Goal: Task Accomplishment & Management: Complete application form

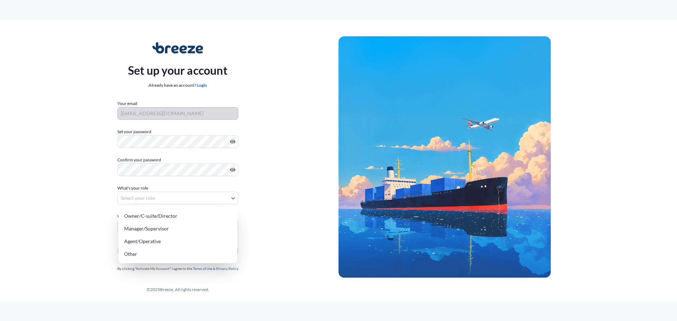
click at [155, 198] on body "Set up your account Already have an account? Login Your email [EMAIL_ADDRESS][D…" at bounding box center [338, 160] width 677 height 321
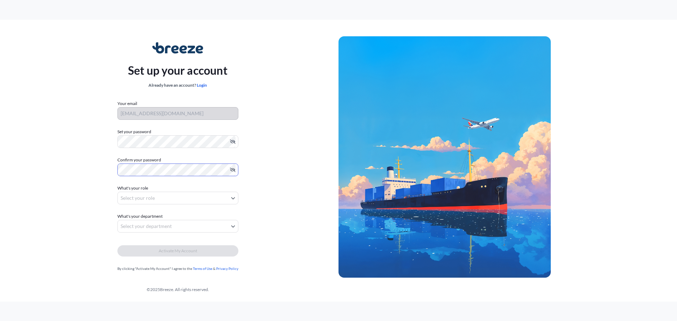
click at [174, 201] on body "Set up your account Already have an account? Login Your email keif@shipsims.com…" at bounding box center [338, 160] width 677 height 321
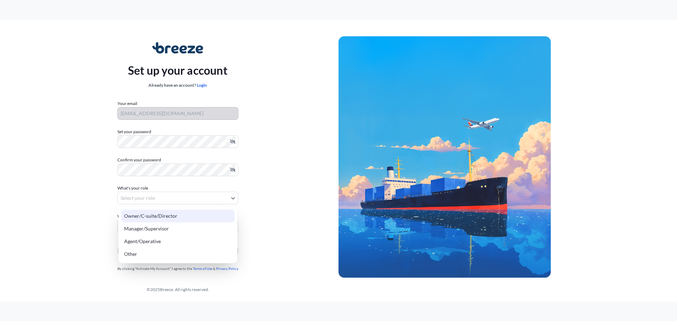
click at [177, 217] on div "Owner/C-suite/Director" at bounding box center [177, 216] width 113 height 13
select select "owner/c-suite/director"
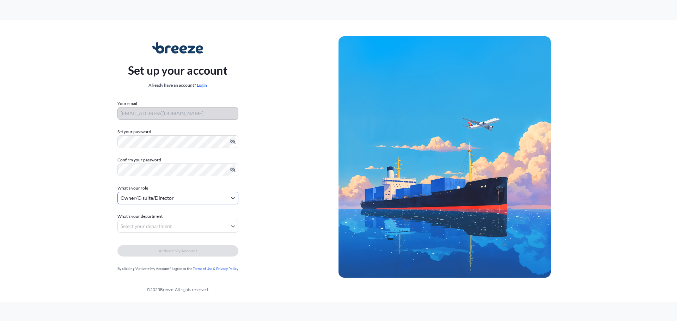
click at [178, 228] on body "Set up your account Already have an account? Login Your email keif@shipsims.com…" at bounding box center [338, 160] width 677 height 321
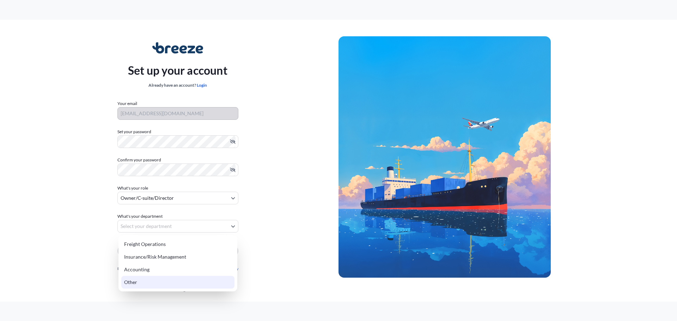
click at [161, 284] on div "Other" at bounding box center [177, 282] width 113 height 13
select select "other"
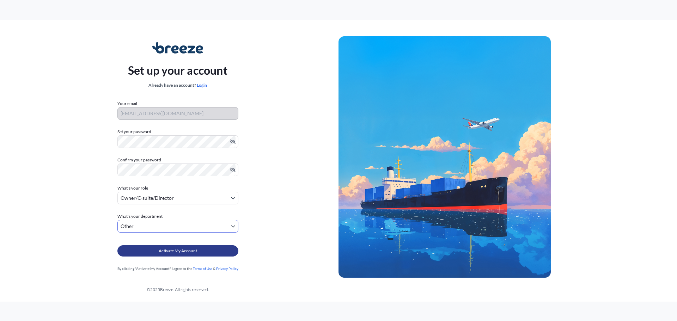
click at [181, 250] on span "Activate My Account" at bounding box center [178, 251] width 38 height 7
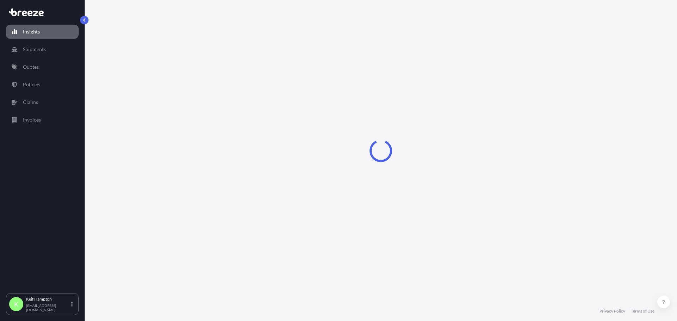
select select "2025"
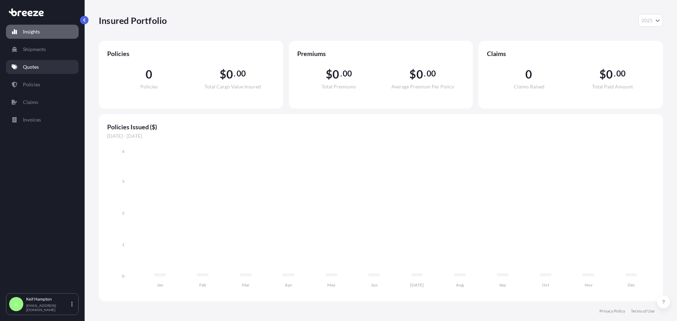
click at [36, 67] on p "Quotes" at bounding box center [31, 66] width 16 height 7
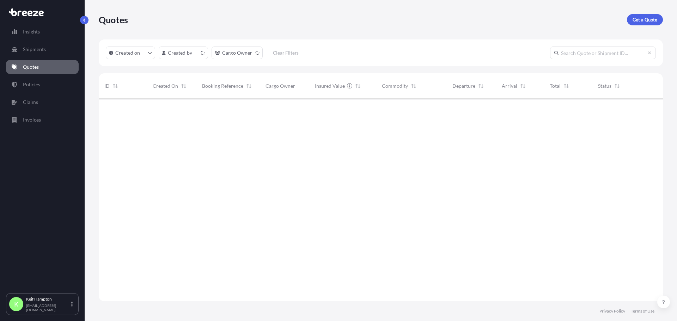
scroll to position [201, 559]
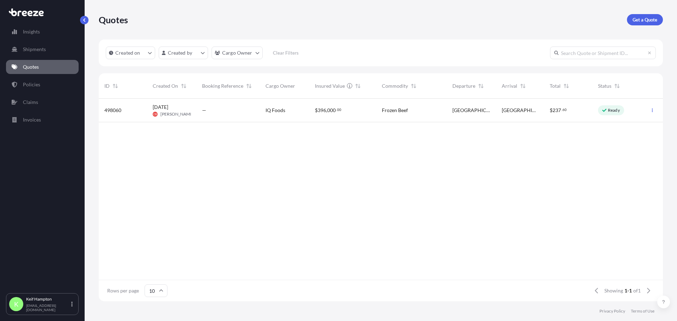
click at [209, 106] on div "—" at bounding box center [227, 111] width 63 height 24
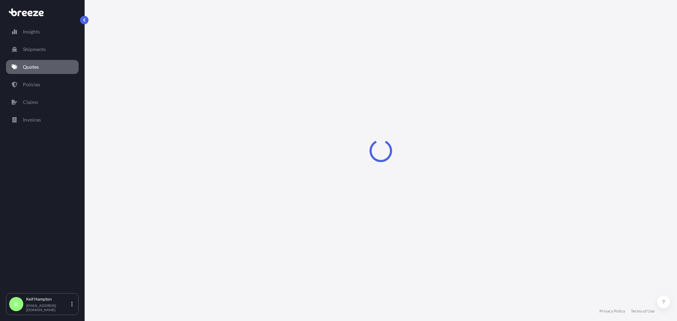
select select "Road"
select select "2"
